Goal: Task Accomplishment & Management: Manage account settings

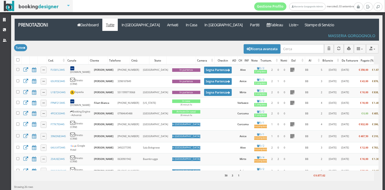
scroll to position [0, 1]
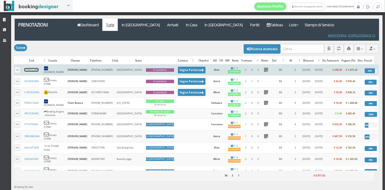
click at [32, 68] on link "FUS81L3445" at bounding box center [31, 70] width 14 height 4
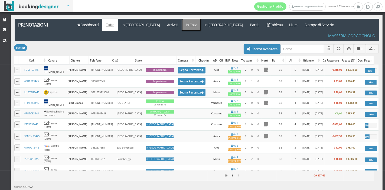
click at [182, 24] on link "In Casa" at bounding box center [191, 25] width 19 height 12
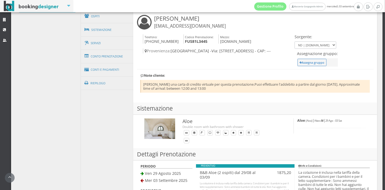
scroll to position [191, 0]
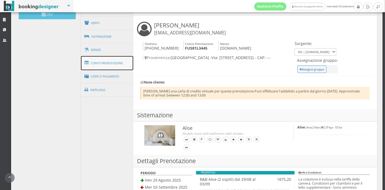
click at [118, 67] on link "Conto Prenotazione" at bounding box center [107, 63] width 53 height 14
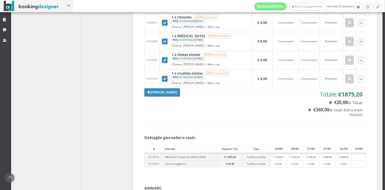
scroll to position [631, 0]
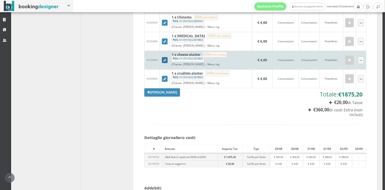
click at [164, 59] on icon at bounding box center [165, 60] width 2 height 3
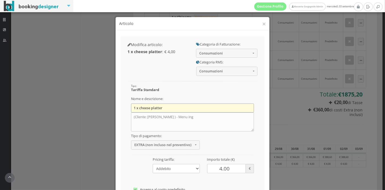
click at [139, 108] on input "1 x cheese platter" at bounding box center [192, 107] width 123 height 9
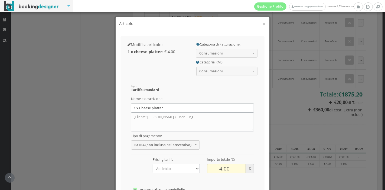
type input "1 x Cheese platter"
click at [220, 170] on input "4.00" at bounding box center [226, 168] width 39 height 9
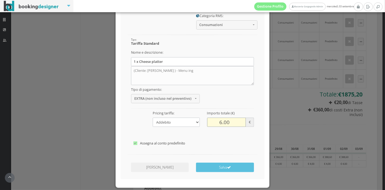
scroll to position [54, 0]
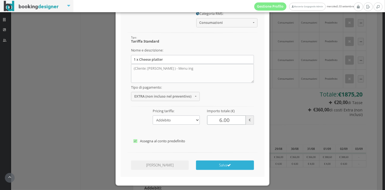
type input "6.00"
click at [222, 168] on button "Salva" at bounding box center [225, 164] width 58 height 9
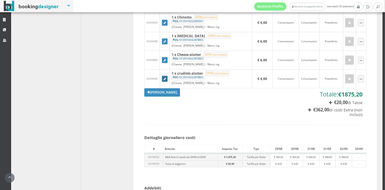
click at [164, 76] on link at bounding box center [165, 79] width 6 height 6
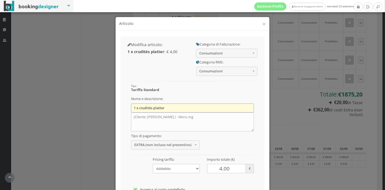
click at [138, 109] on input "1 x crudités platter" at bounding box center [192, 107] width 123 height 9
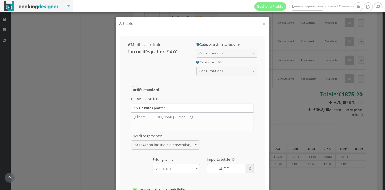
scroll to position [67, 0]
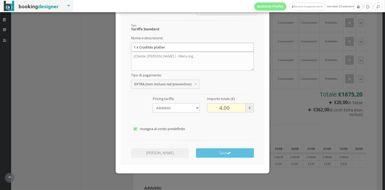
type input "1 x Crudités platter"
click at [219, 109] on input "4.00" at bounding box center [226, 107] width 39 height 9
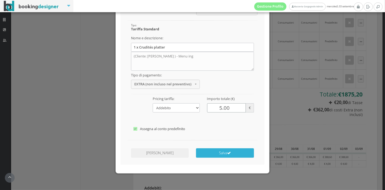
type input "5.00"
click at [220, 153] on button "Salva" at bounding box center [225, 152] width 58 height 9
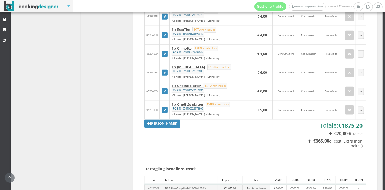
scroll to position [589, 0]
